Goal: Transaction & Acquisition: Download file/media

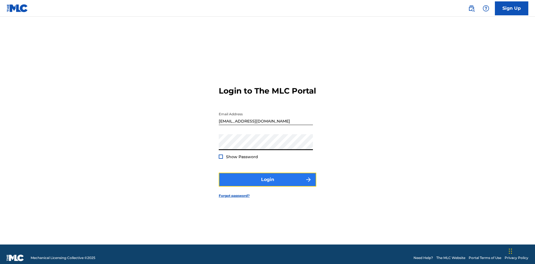
click at [268, 177] on button "Login" at bounding box center [268, 180] width 98 height 14
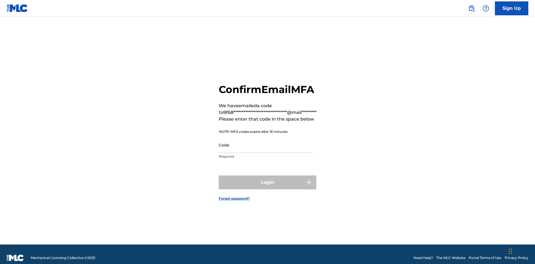
scroll to position [7, 0]
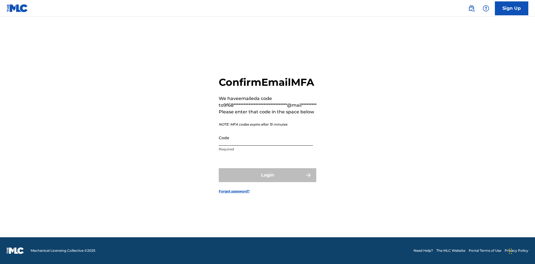
click at [266, 138] on input "Code" at bounding box center [266, 138] width 94 height 16
type input "252193"
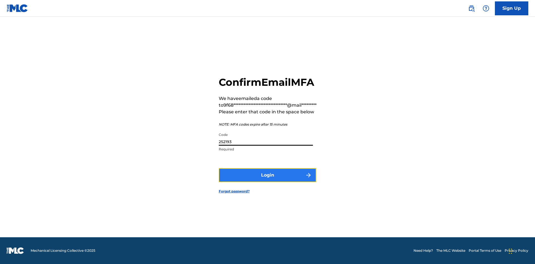
click at [268, 175] on button "Login" at bounding box center [268, 175] width 98 height 14
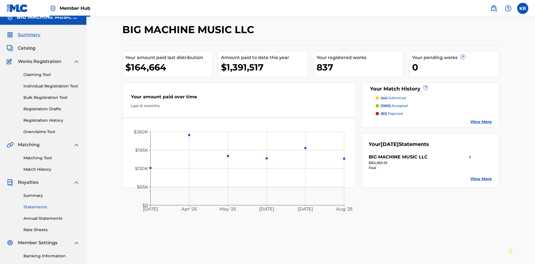
click at [52, 204] on link "Statements" at bounding box center [51, 207] width 56 height 6
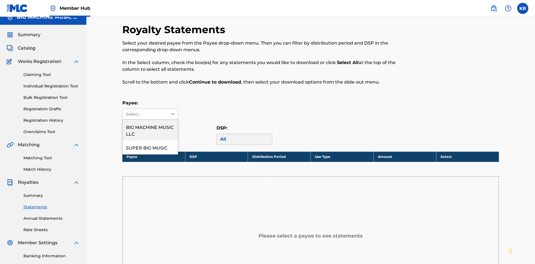
click at [150, 120] on div "BIG MACHINE MUSIC LLC" at bounding box center [150, 130] width 55 height 21
click at [145, 136] on div "[DATE]" at bounding box center [150, 139] width 49 height 7
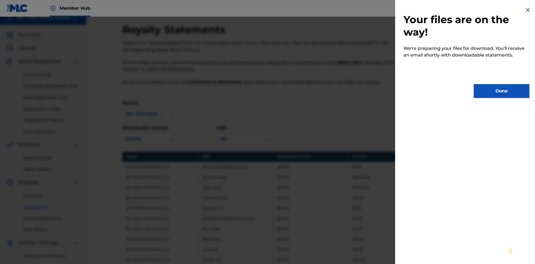
click at [502, 91] on button "Done" at bounding box center [502, 91] width 56 height 14
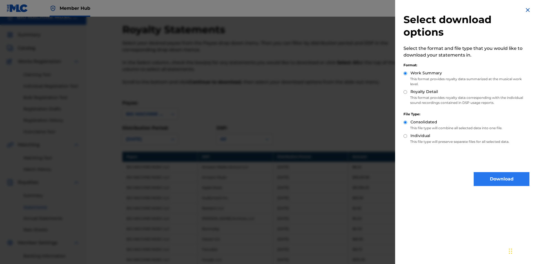
click at [406, 92] on input "Royalty Detail" at bounding box center [406, 92] width 4 height 4
click at [502, 179] on button "Download" at bounding box center [502, 179] width 56 height 14
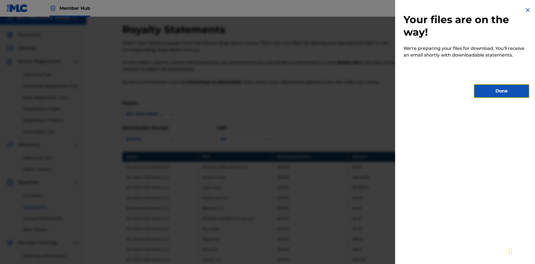
click at [502, 91] on button "Done" at bounding box center [502, 91] width 56 height 14
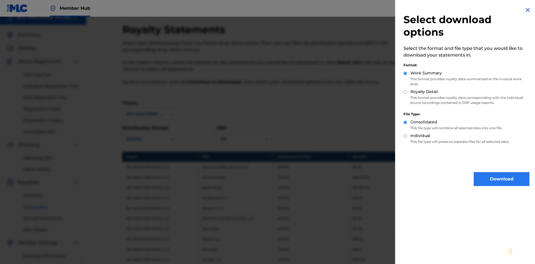
click at [406, 136] on input "Individual" at bounding box center [406, 136] width 4 height 4
click at [502, 179] on button "Download" at bounding box center [502, 179] width 56 height 14
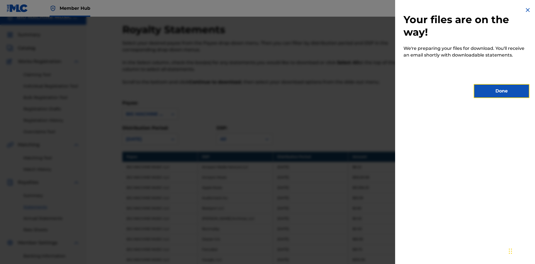
click at [502, 91] on button "Done" at bounding box center [502, 91] width 56 height 14
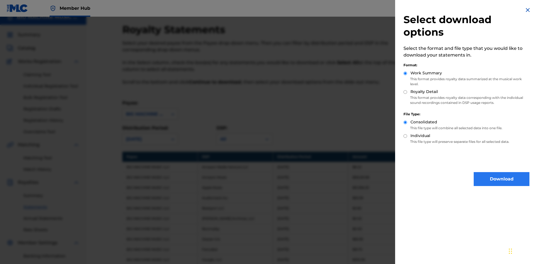
click at [406, 92] on input "Royalty Detail" at bounding box center [406, 92] width 4 height 4
click at [406, 136] on input "Individual" at bounding box center [406, 136] width 4 height 4
click at [502, 179] on button "Download" at bounding box center [502, 179] width 56 height 14
